Goal: Feedback & Contribution: Leave review/rating

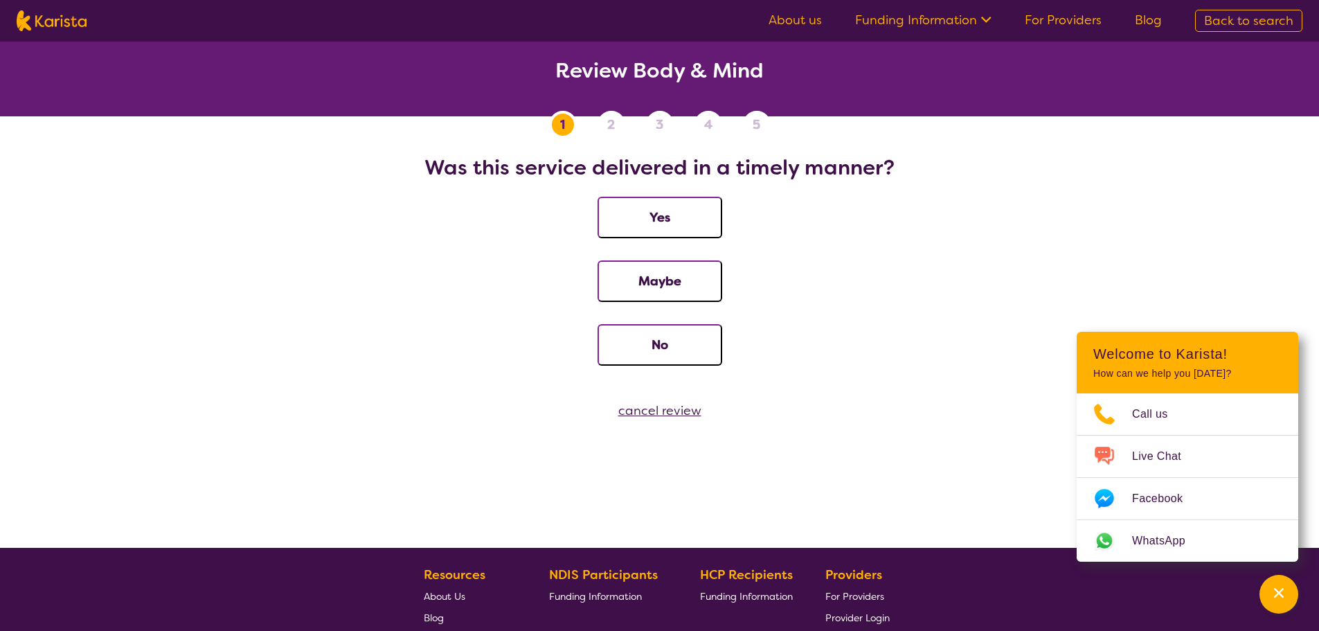
click at [638, 230] on button "Yes" at bounding box center [659, 218] width 125 height 42
click at [665, 203] on button "Yes" at bounding box center [659, 218] width 125 height 42
click at [687, 190] on fieldset "Do you feel the provider communicated with you effectively? Yes Maybe No" at bounding box center [660, 271] width 1286 height 233
click at [687, 210] on button "Yes" at bounding box center [659, 218] width 125 height 42
click at [685, 233] on button "Yes" at bounding box center [659, 218] width 125 height 42
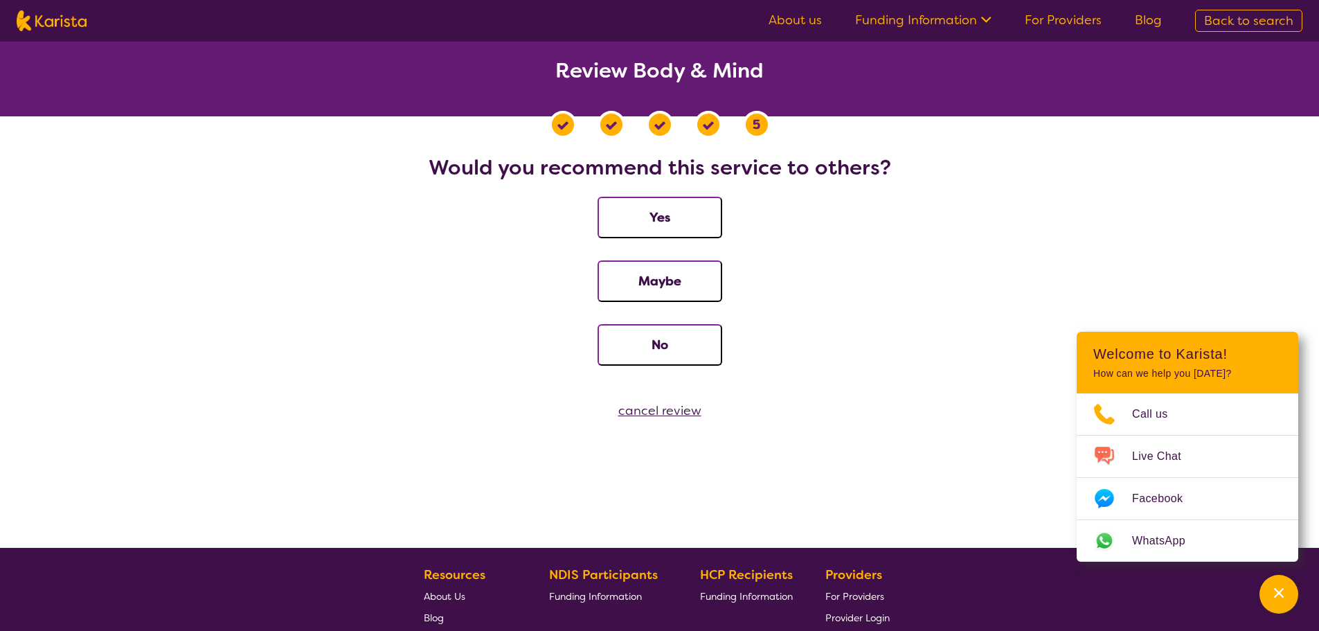
click at [652, 405] on div "cancel review" at bounding box center [659, 410] width 1319 height 21
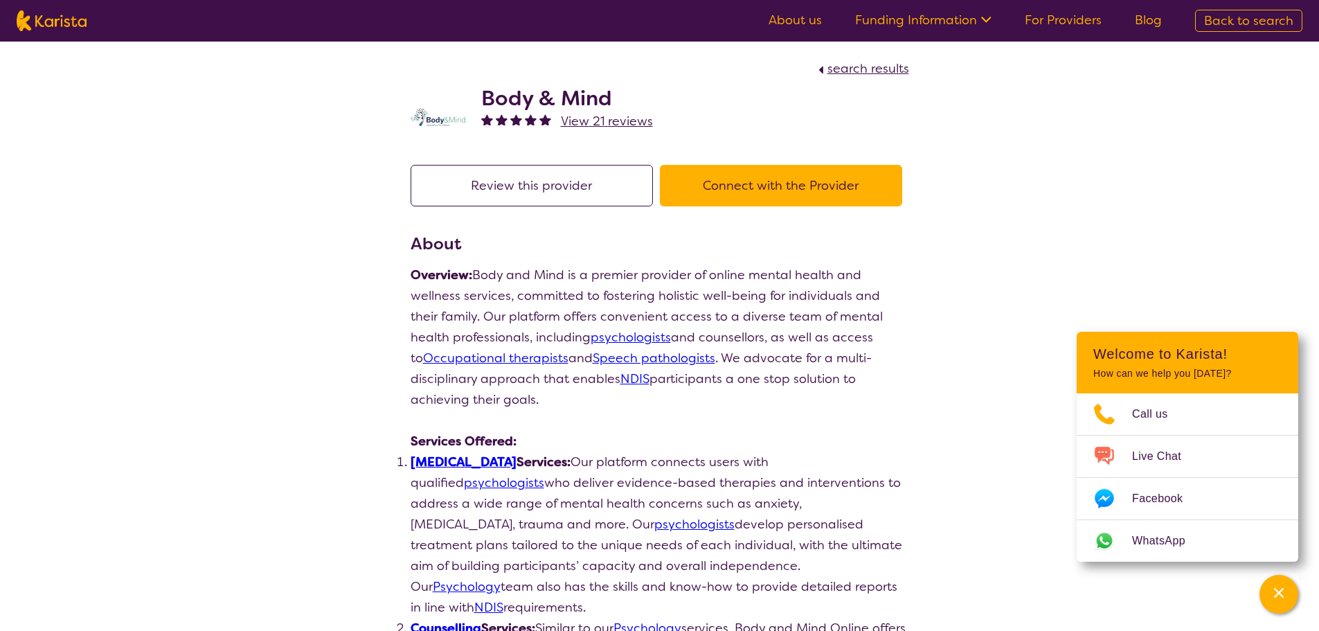
click at [606, 195] on button "Review this provider" at bounding box center [532, 186] width 242 height 42
